Goal: Transaction & Acquisition: Purchase product/service

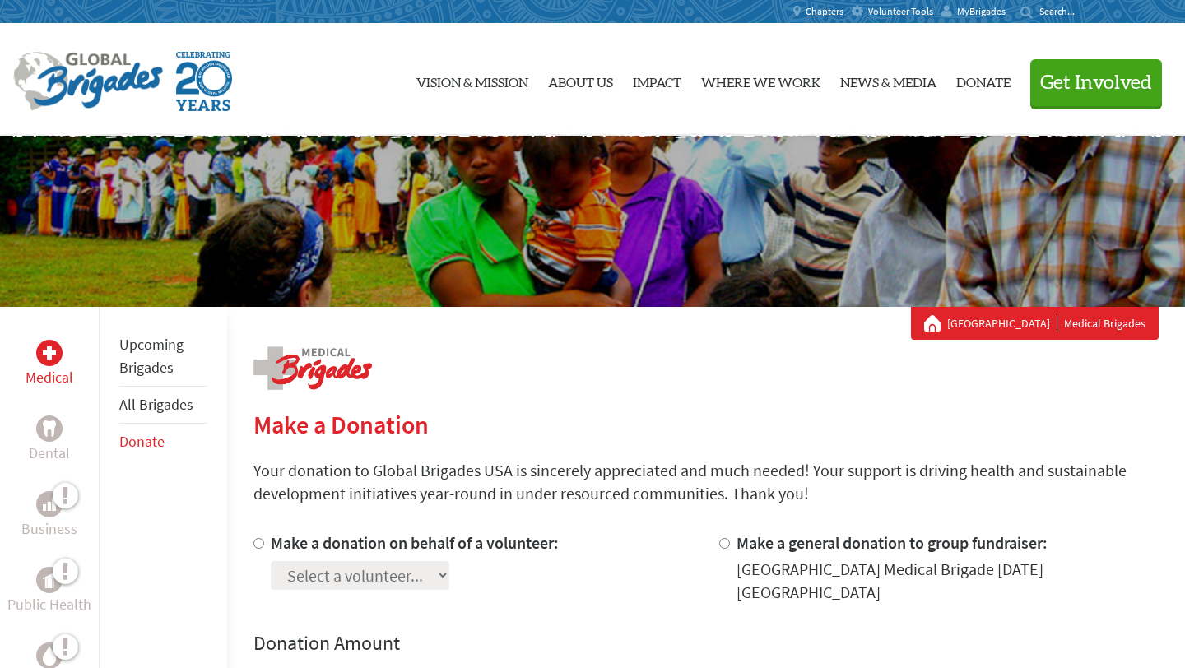
click at [974, 6] on span "MyBrigades" at bounding box center [981, 11] width 49 height 13
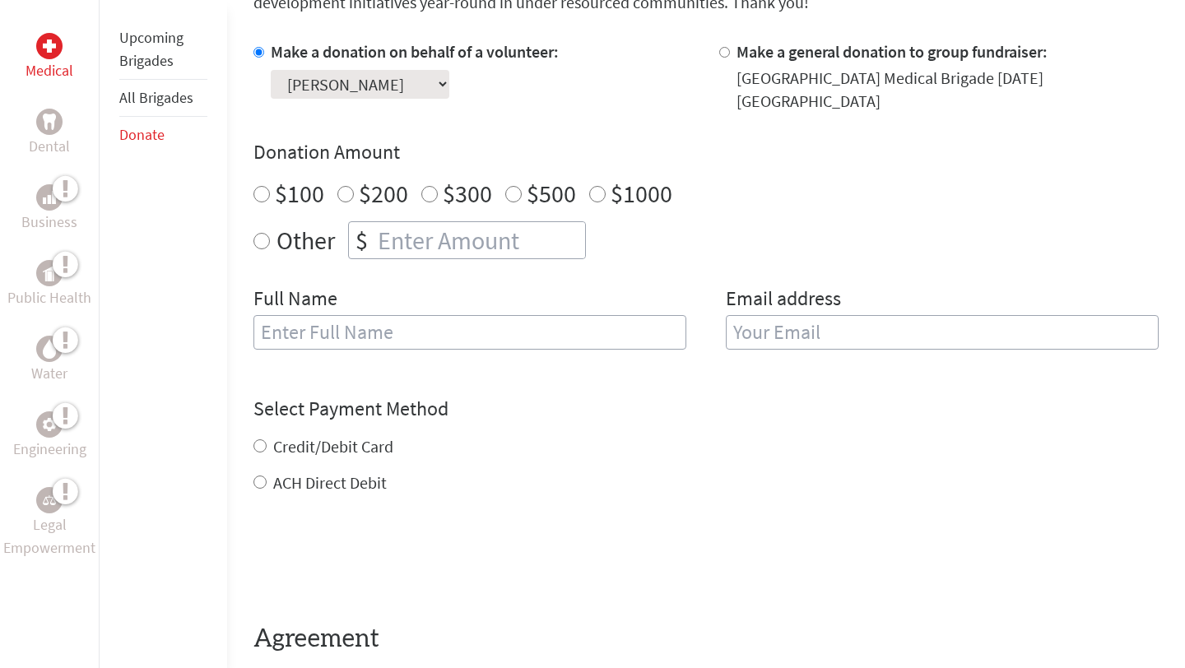
scroll to position [528, 0]
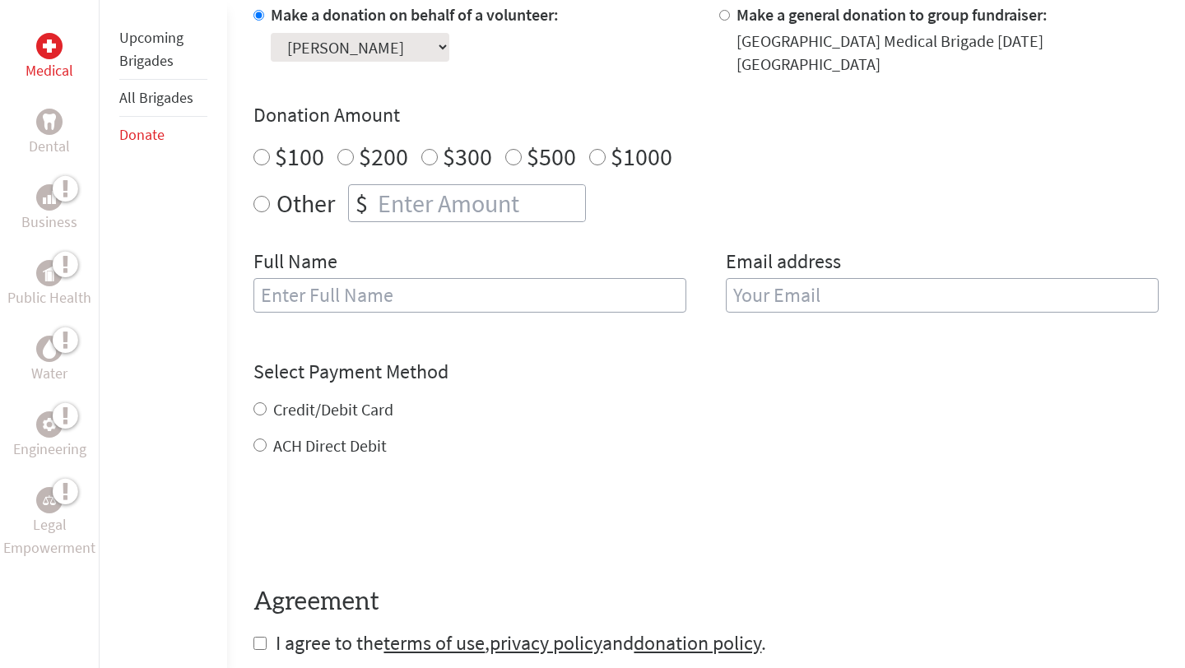
click at [473, 295] on input "text" at bounding box center [469, 295] width 433 height 35
type input "[PERSON_NAME]"
click at [789, 278] on input "email" at bounding box center [942, 295] width 433 height 35
type input "[EMAIL_ADDRESS][DOMAIN_NAME]"
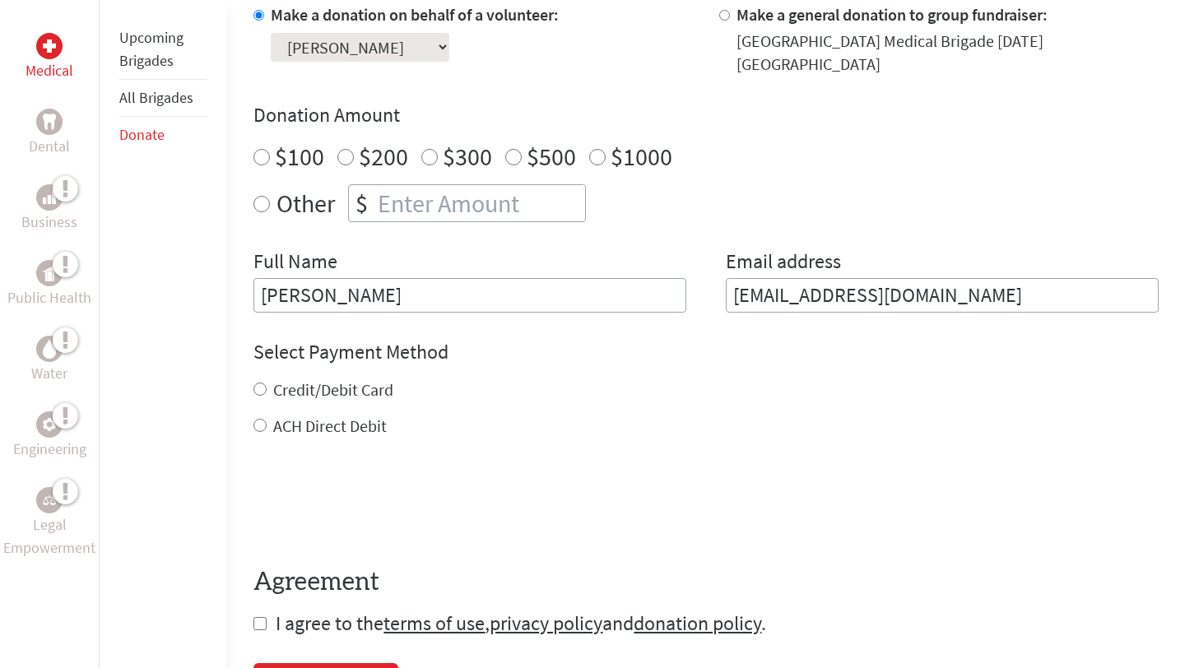
click at [639, 395] on div "Credit/Debit Card ACH Direct Debit" at bounding box center [705, 408] width 905 height 59
click at [336, 379] on label "Credit/Debit Card" at bounding box center [333, 389] width 120 height 21
click at [267, 383] on input "Credit/Debit Card" at bounding box center [259, 389] width 13 height 13
radio input "true"
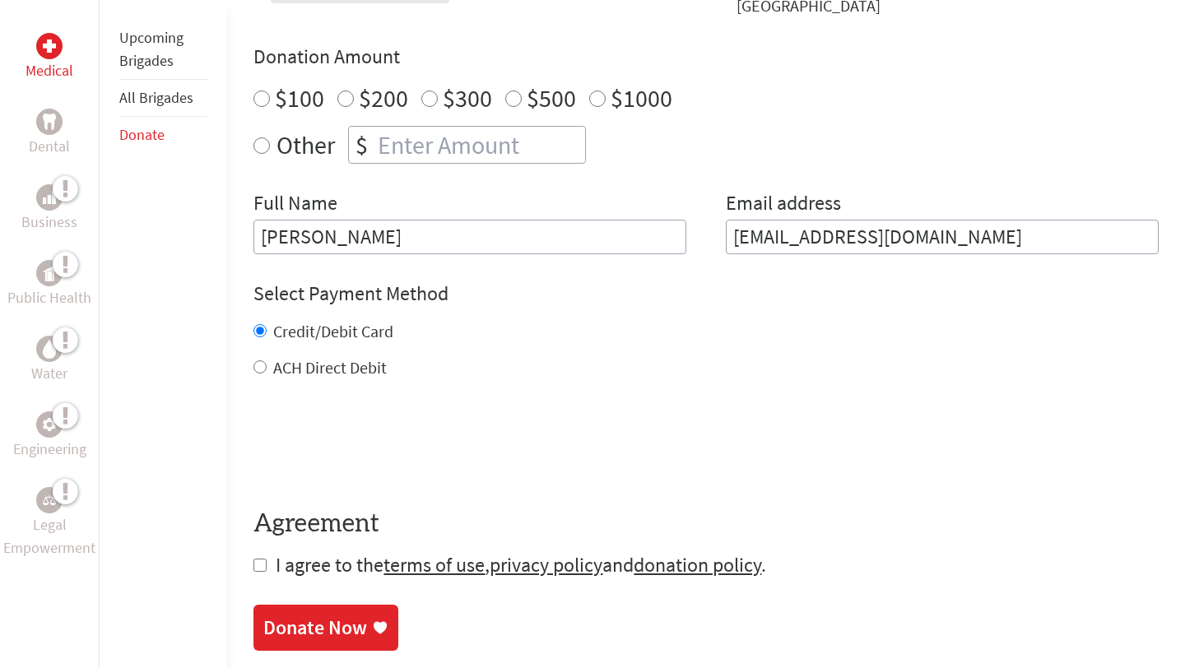
scroll to position [586, 0]
click at [253, 560] on input "checkbox" at bounding box center [259, 566] width 13 height 13
checkbox input "true"
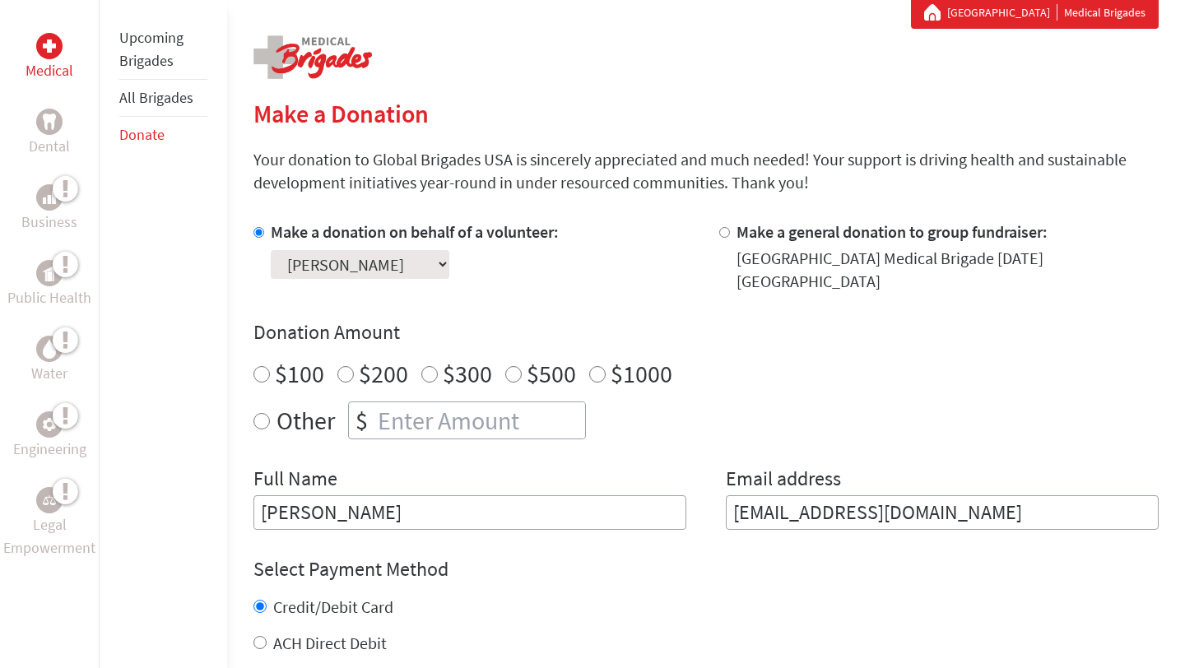
scroll to position [315, 0]
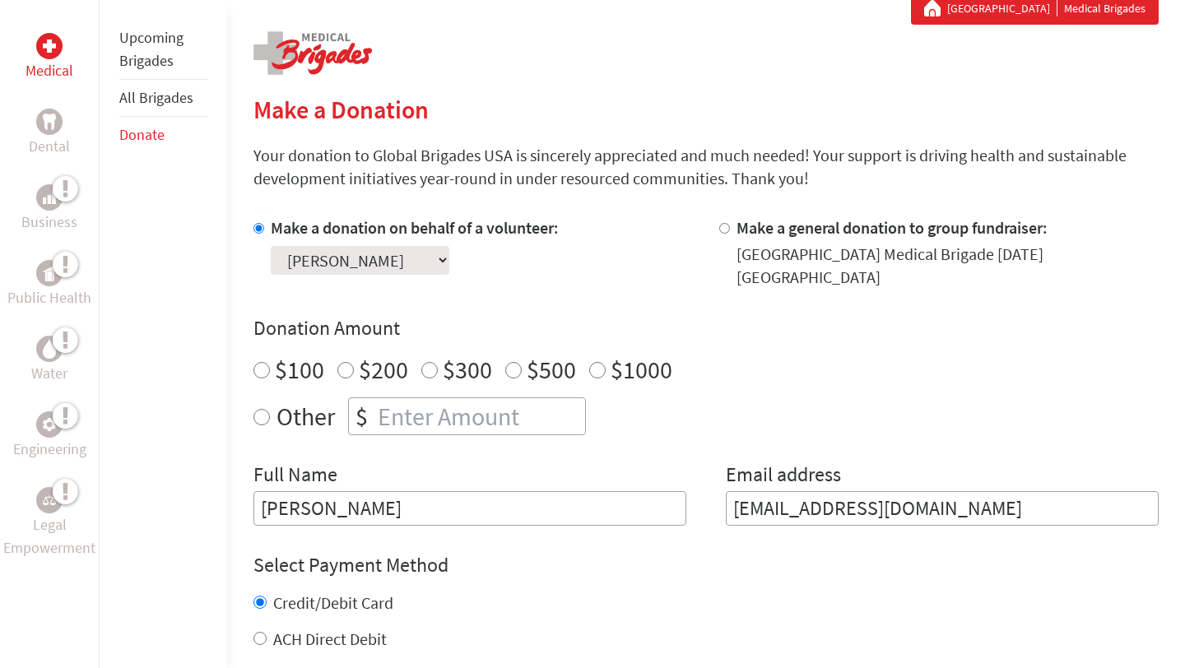
click at [512, 362] on input "$500" at bounding box center [513, 370] width 16 height 16
radio input "true"
click at [478, 412] on input "number" at bounding box center [479, 416] width 211 height 36
click at [514, 362] on input "$500" at bounding box center [513, 370] width 16 height 16
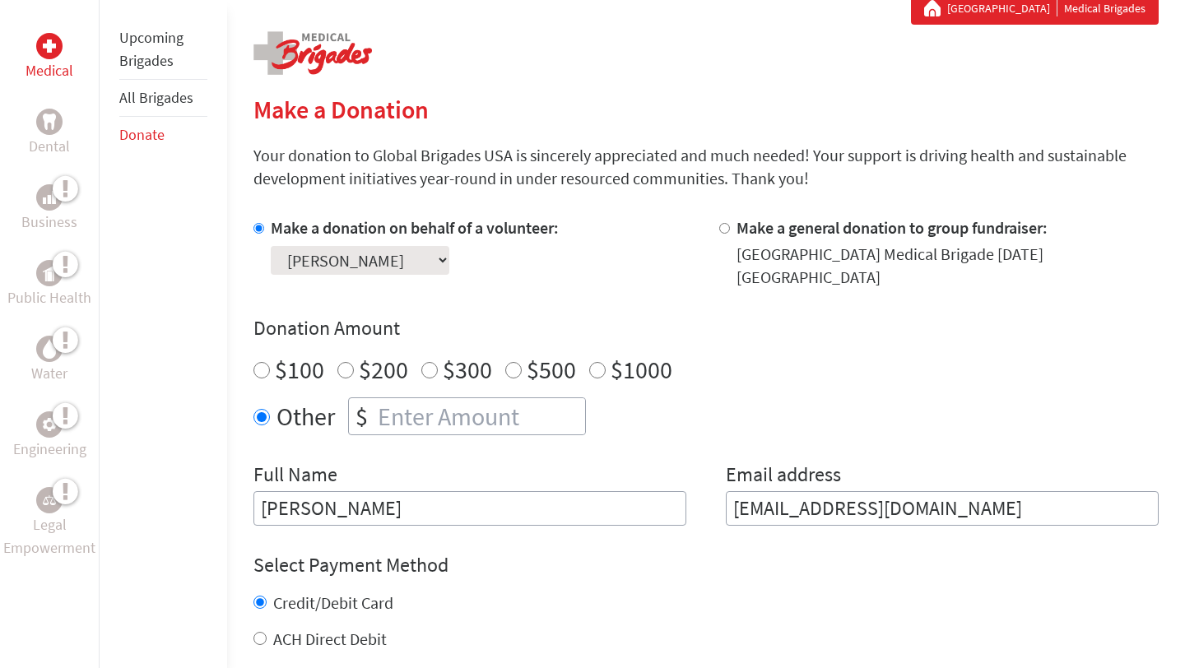
radio input "true"
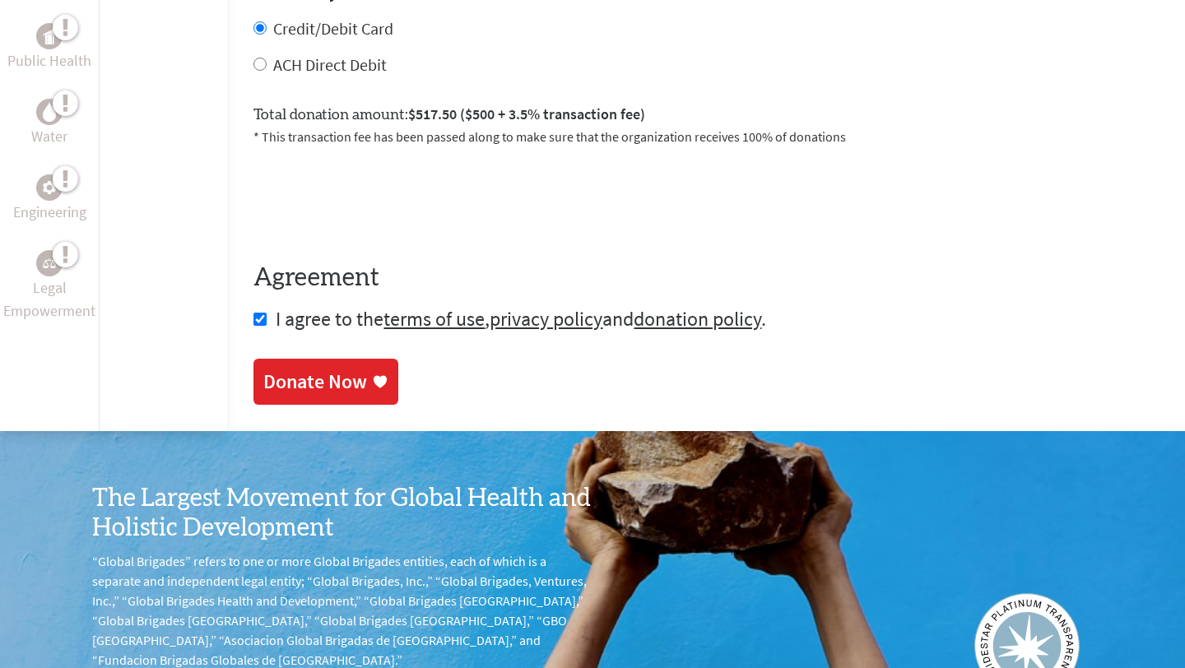
scroll to position [876, 0]
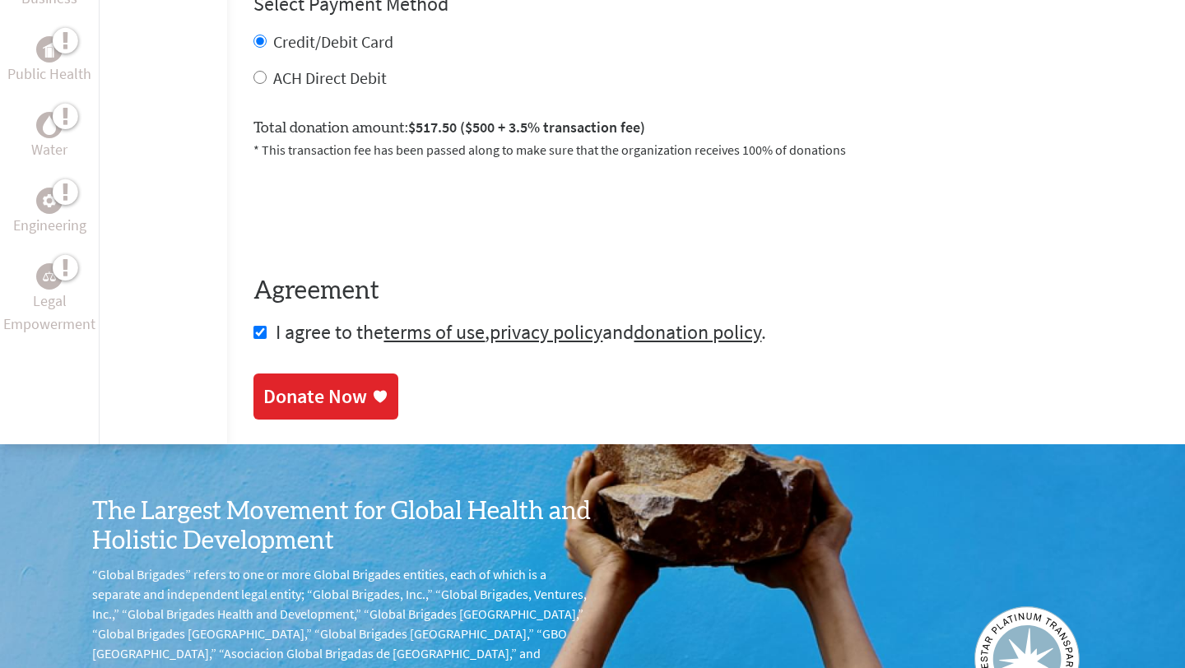
click at [344, 383] on div "Donate Now" at bounding box center [315, 396] width 104 height 26
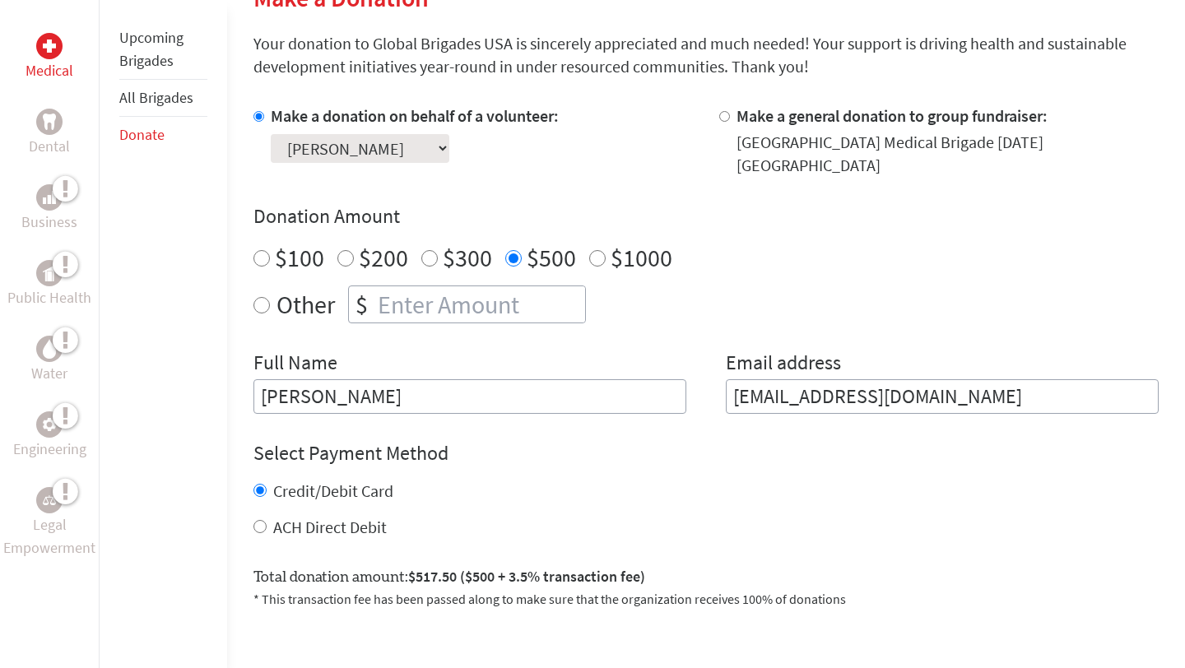
scroll to position [428, 0]
